Goal: Transaction & Acquisition: Book appointment/travel/reservation

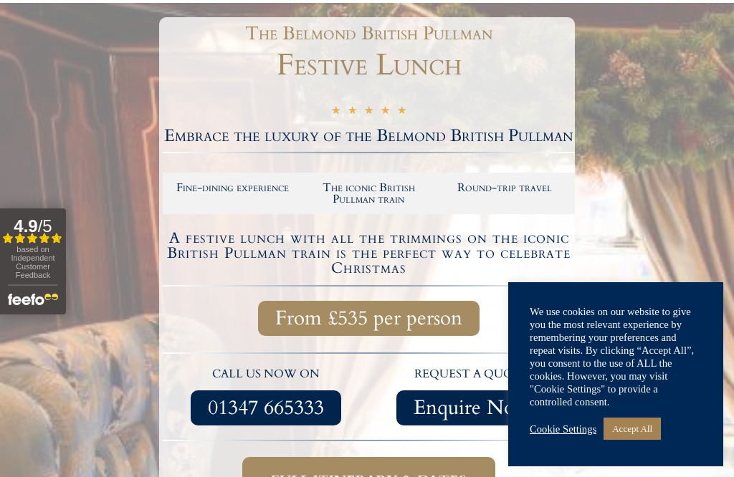
scroll to position [189, 0]
click at [649, 440] on link "Accept All" at bounding box center [632, 429] width 57 height 22
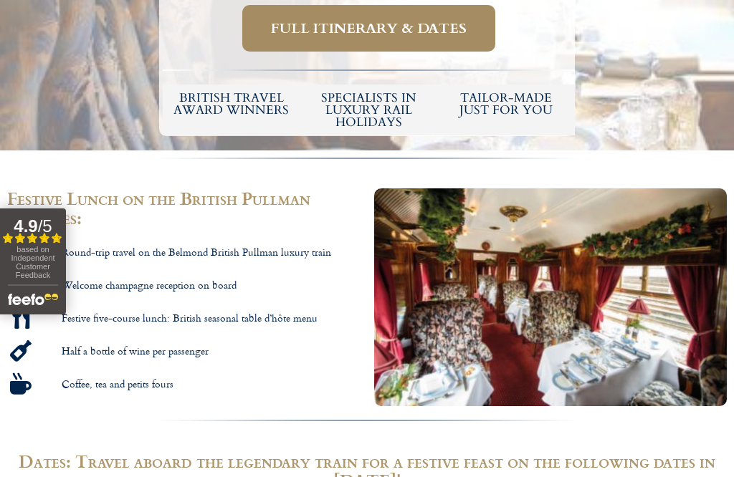
scroll to position [642, 0]
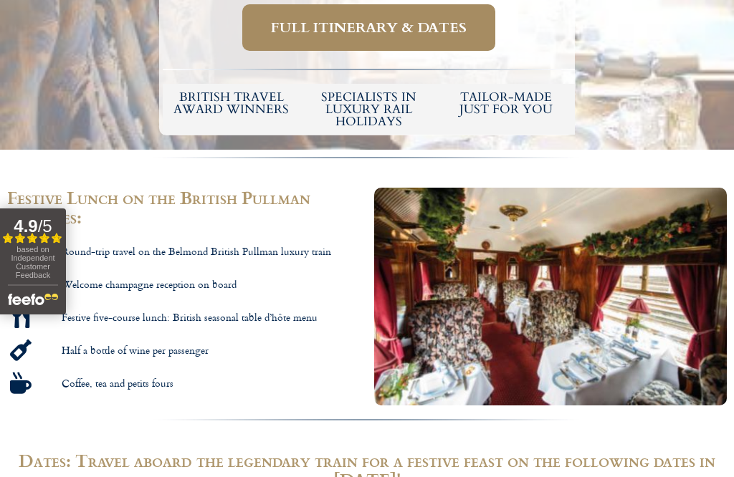
click at [1, 257] on button "4.9 / 5 Filled star Filled star Filled star Filled star Partial star based on I…" at bounding box center [33, 262] width 66 height 106
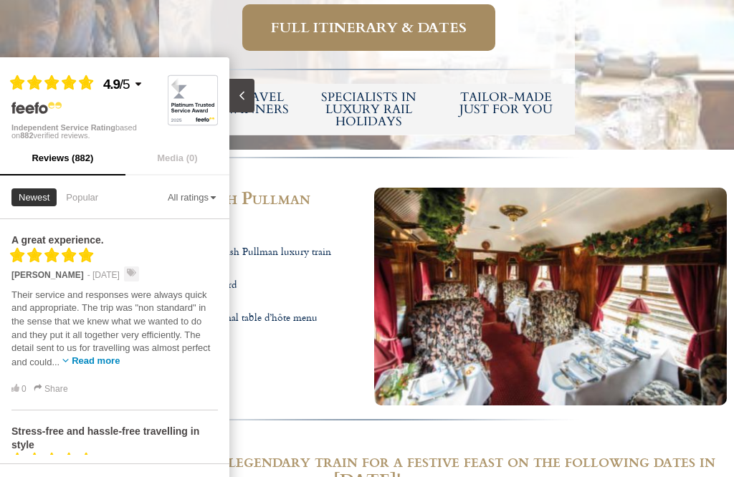
click at [171, 391] on div "A great experience. Filled star Filled star Filled star Filled star Filled star…" at bounding box center [114, 314] width 206 height 191
click at [143, 377] on div "0 Share" at bounding box center [114, 386] width 206 height 19
click at [163, 383] on div "0 Share" at bounding box center [114, 390] width 206 height 14
click at [163, 371] on div "Their service and responses were always quick and appropriate. The trip was "no…" at bounding box center [114, 329] width 206 height 95
click at [1, 59] on div "Filled star Filled star Filled star Filled star Partial star 4.9 / 5 Independen…" at bounding box center [114, 99] width 229 height 84
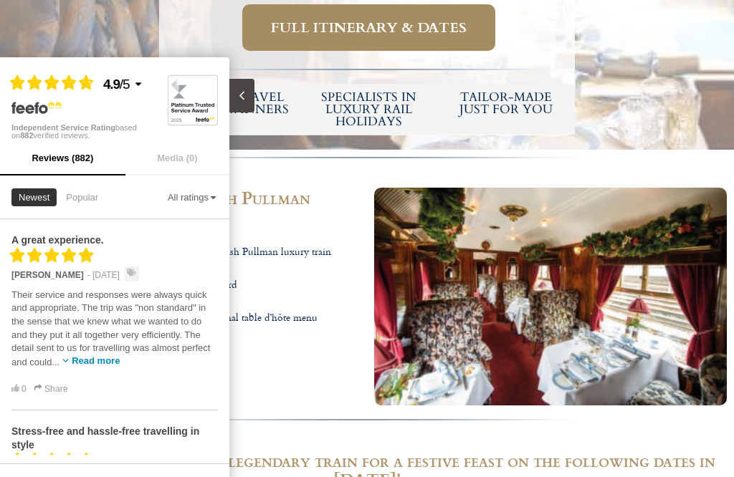
click at [2, 59] on div "Filled star Filled star Filled star Filled star Partial star 4.9 / 5 Independen…" at bounding box center [114, 99] width 229 height 84
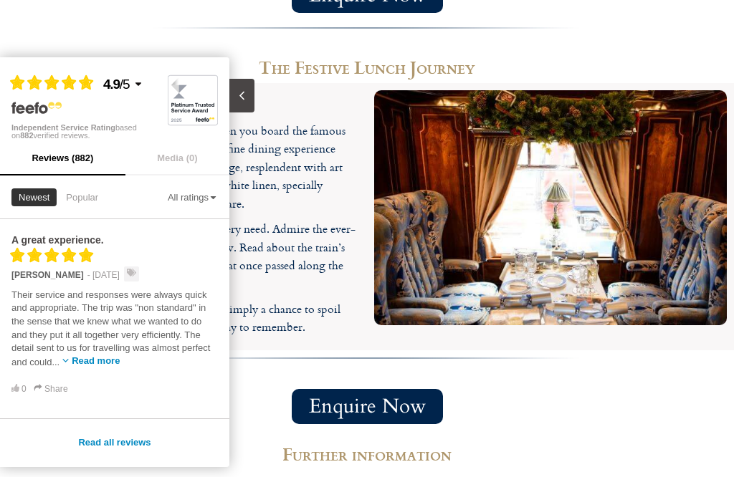
scroll to position [1345, 0]
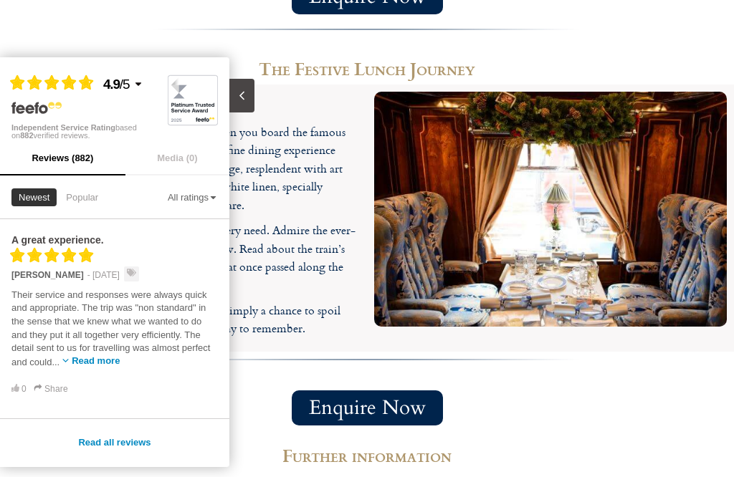
click at [235, 89] on icon "Close slideout" at bounding box center [242, 96] width 14 height 14
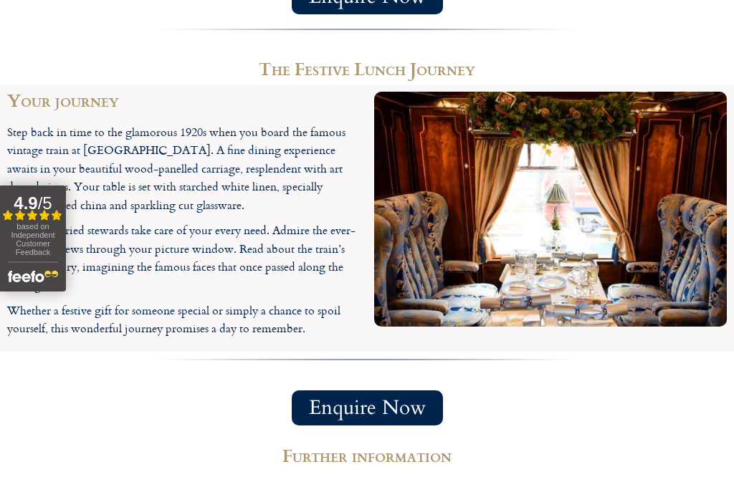
click at [20, 226] on span "based on Independent Customer Feedback" at bounding box center [33, 239] width 44 height 34
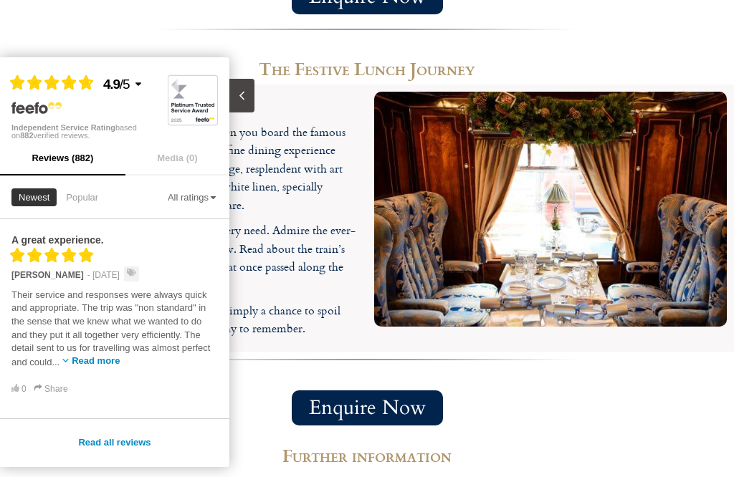
click at [226, 95] on div "Filled star Filled star Filled star Filled star Partial star 4.9 / 5 Independen…" at bounding box center [114, 99] width 229 height 84
click at [237, 90] on icon "Close slideout" at bounding box center [242, 96] width 14 height 14
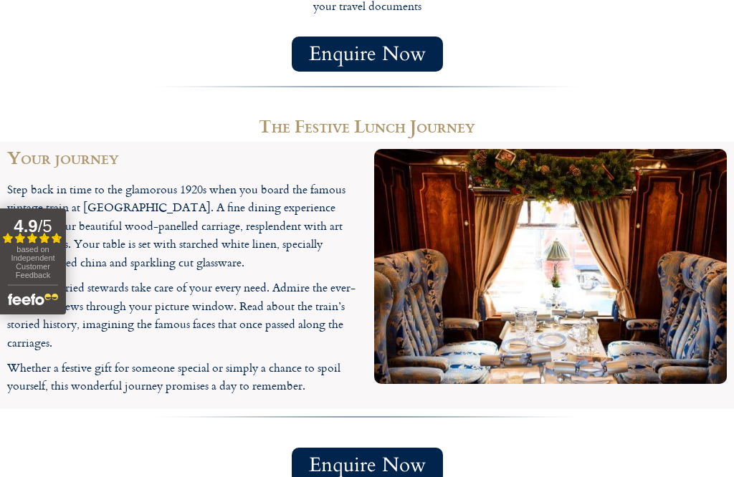
scroll to position [1289, 0]
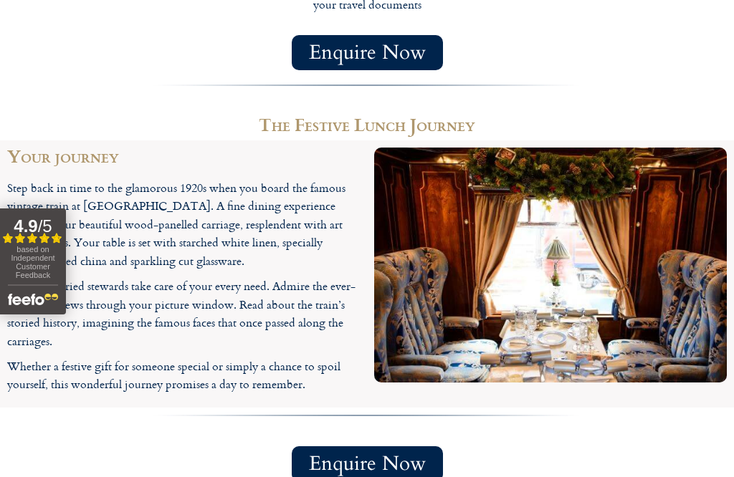
click at [338, 46] on span "Enquire Now" at bounding box center [367, 53] width 117 height 18
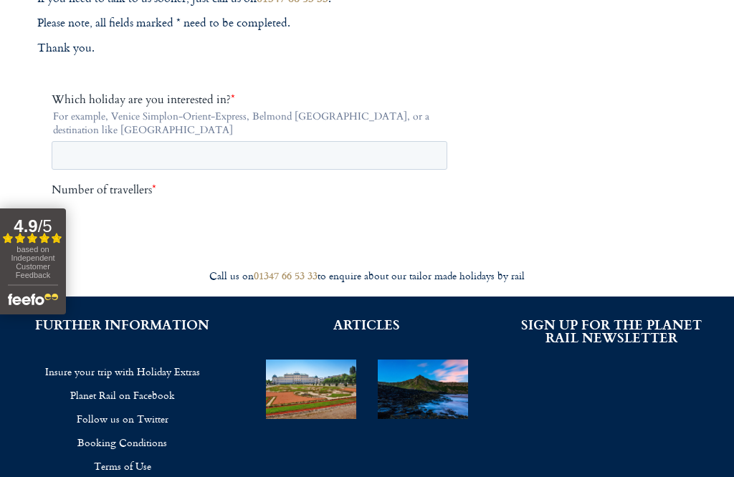
scroll to position [281, 0]
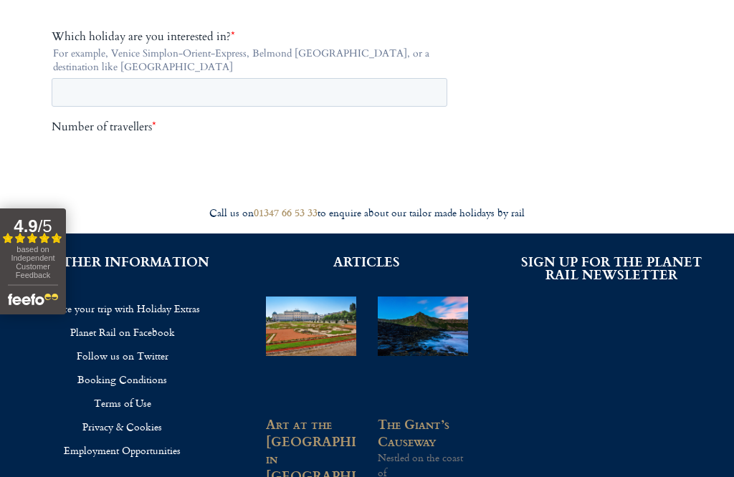
click at [29, 128] on footer "Call us on [PHONE_NUMBER] to enquire about our tailor made holidays by rail FUR…" at bounding box center [367, 256] width 734 height 836
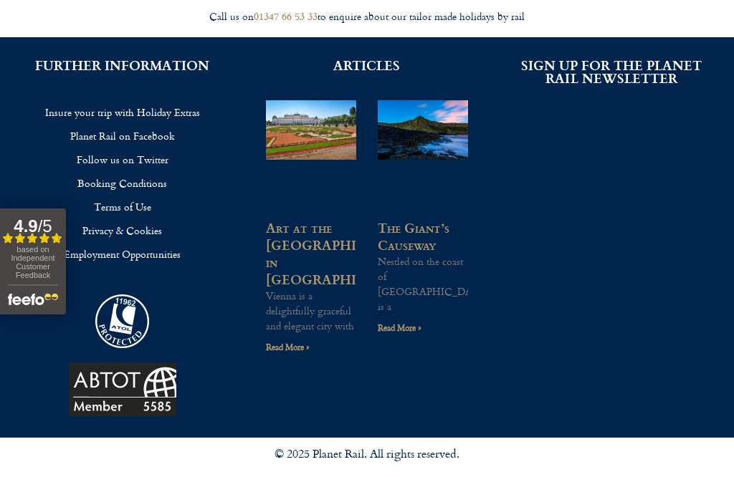
scroll to position [760, 0]
click at [14, 124] on footer "Call us on [PHONE_NUMBER] to enquire about our tailor made holidays by rail FUR…" at bounding box center [367, 60] width 734 height 836
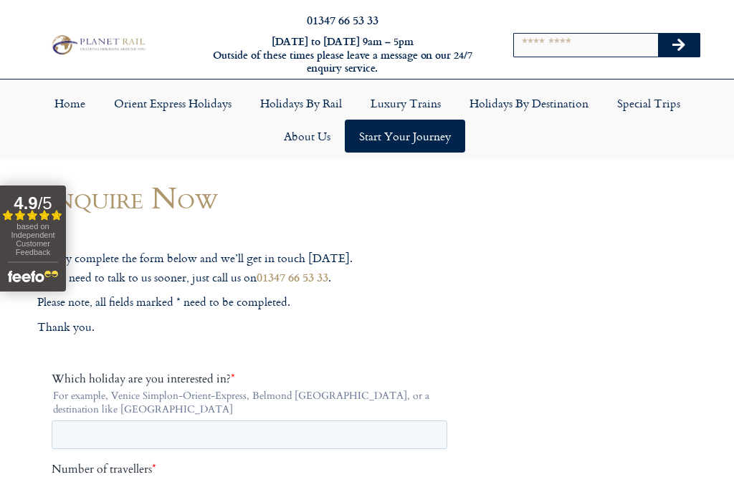
scroll to position [0, 0]
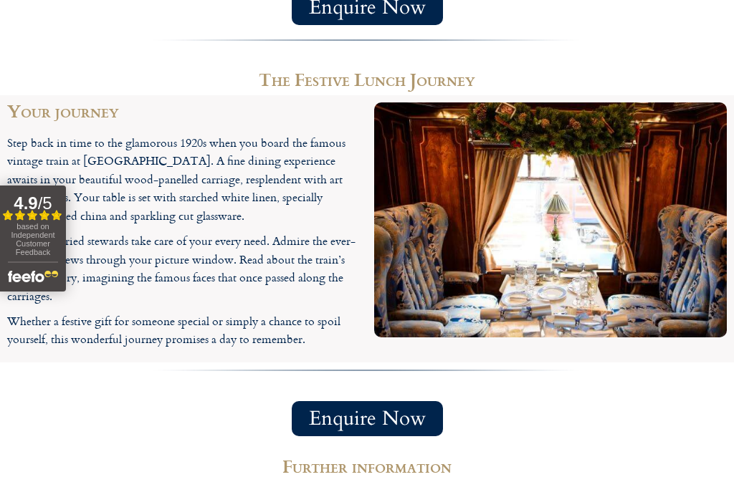
scroll to position [1335, 0]
